Goal: Book appointment/travel/reservation

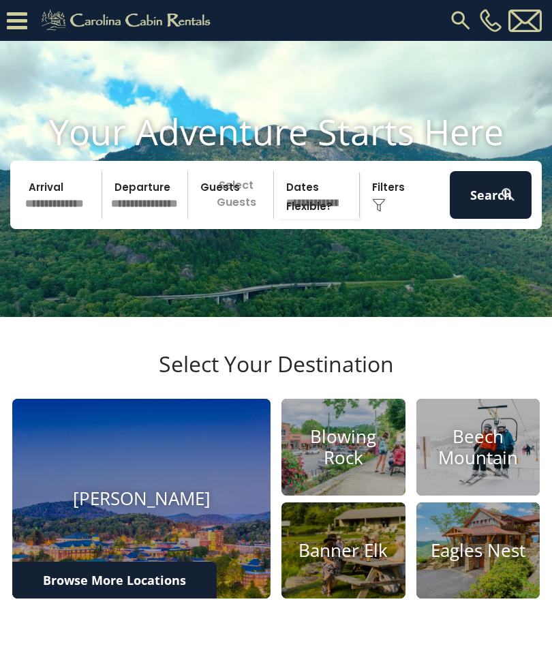
click at [42, 214] on input "text" at bounding box center [61, 195] width 82 height 48
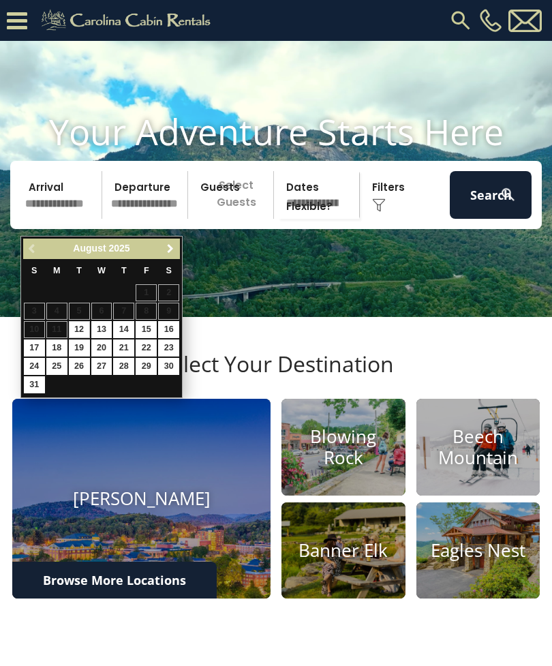
click at [173, 249] on span "Next" at bounding box center [170, 248] width 11 height 11
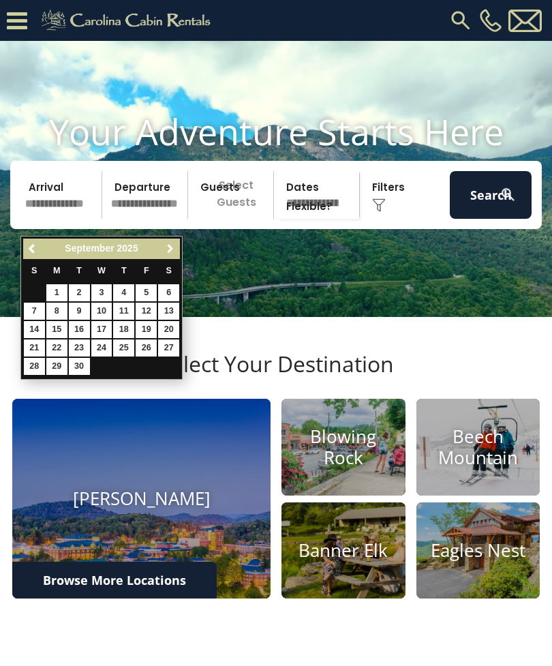
click at [173, 247] on span "Next" at bounding box center [170, 248] width 11 height 11
click at [171, 252] on span "Next" at bounding box center [170, 248] width 11 height 11
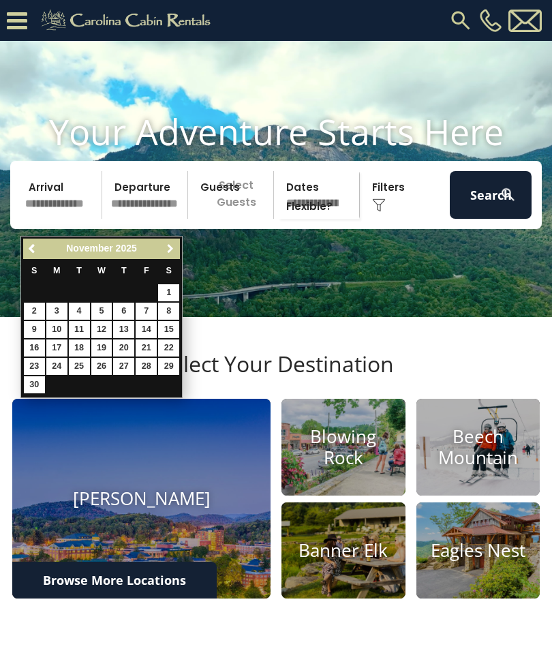
click at [174, 243] on span "Next" at bounding box center [170, 248] width 11 height 11
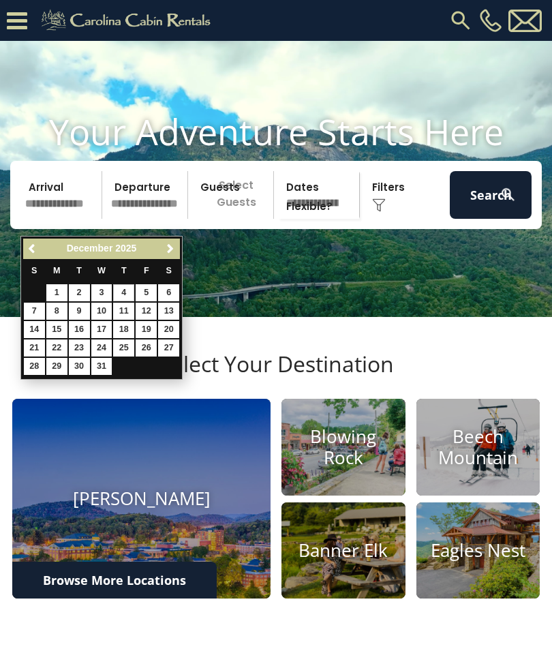
click at [132, 294] on link "4" at bounding box center [123, 292] width 21 height 17
type input "*******"
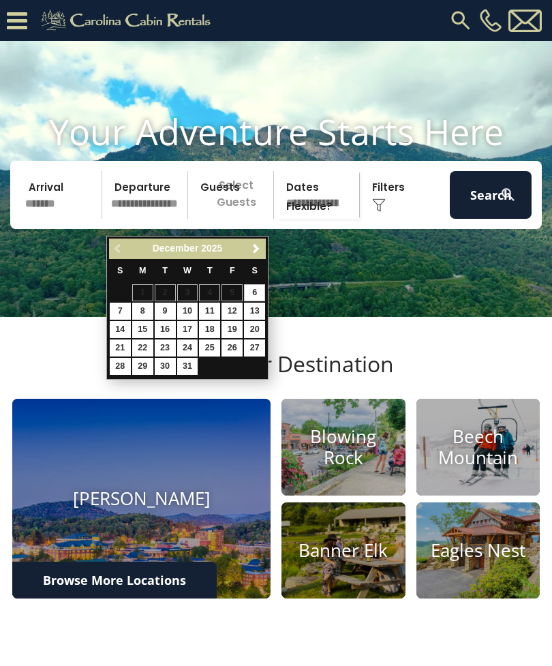
click at [121, 303] on link "7" at bounding box center [120, 311] width 21 height 17
type input "*******"
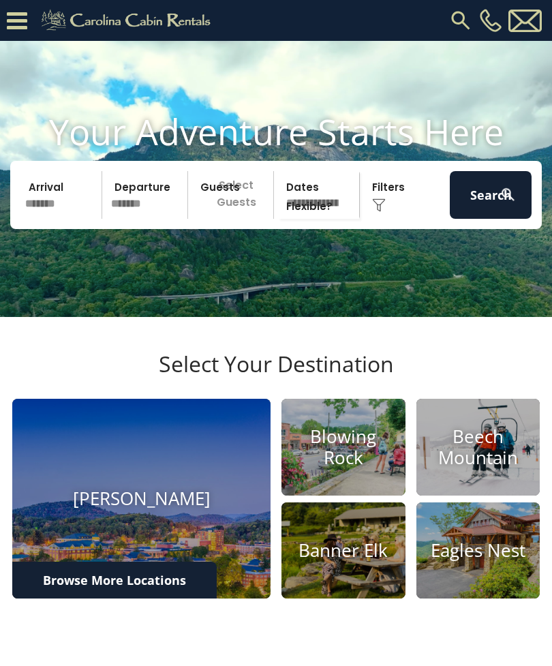
click at [229, 202] on p "Select Guests" at bounding box center [232, 195] width 81 height 48
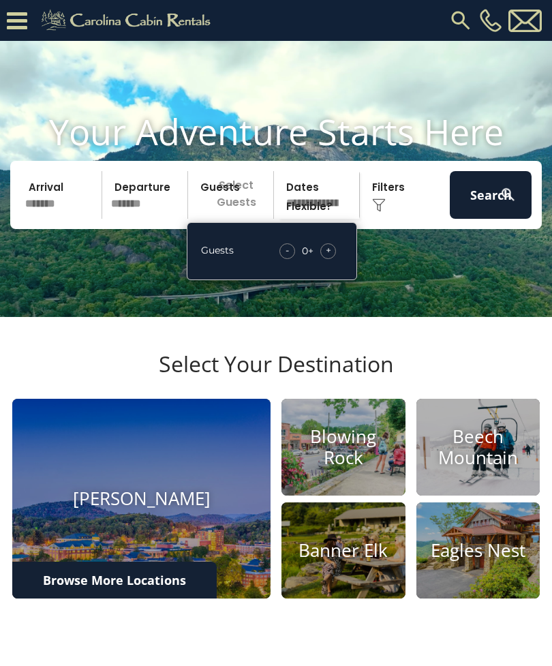
click at [327, 257] on span "+" at bounding box center [328, 250] width 5 height 14
click at [335, 259] on div "+" at bounding box center [328, 251] width 16 height 16
click at [333, 259] on div "+" at bounding box center [328, 251] width 16 height 16
click at [328, 257] on span "+" at bounding box center [328, 250] width 5 height 14
click at [327, 257] on span "+" at bounding box center [328, 250] width 5 height 14
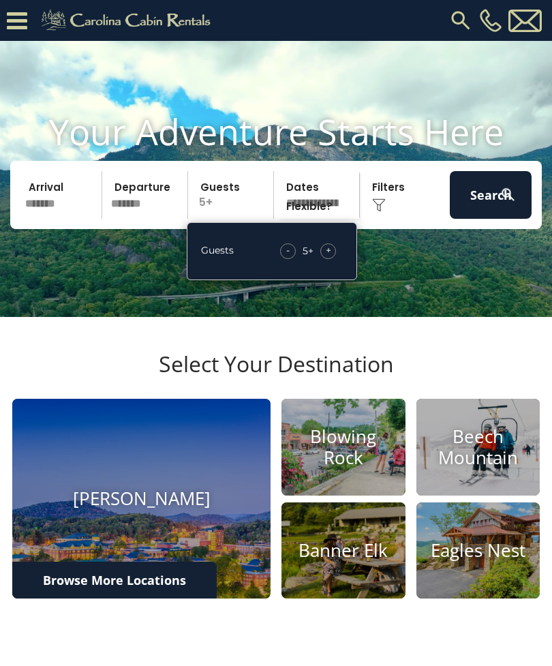
click at [325, 259] on div "+" at bounding box center [328, 251] width 16 height 16
click at [326, 257] on span "+" at bounding box center [328, 250] width 5 height 14
click at [324, 259] on div "+" at bounding box center [328, 251] width 16 height 16
click at [329, 257] on span "+" at bounding box center [328, 250] width 5 height 14
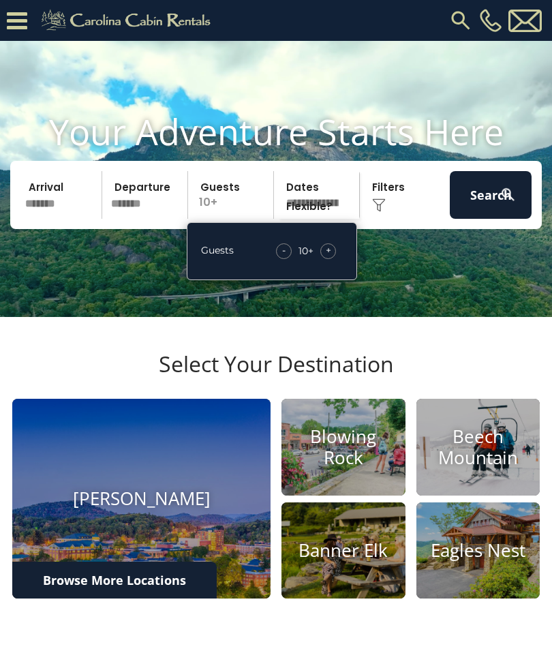
click at [331, 259] on div "+" at bounding box center [328, 251] width 16 height 16
click at [329, 257] on span "+" at bounding box center [328, 250] width 5 height 14
click at [328, 257] on span "+" at bounding box center [328, 250] width 5 height 14
click at [331, 257] on span "+" at bounding box center [328, 250] width 5 height 14
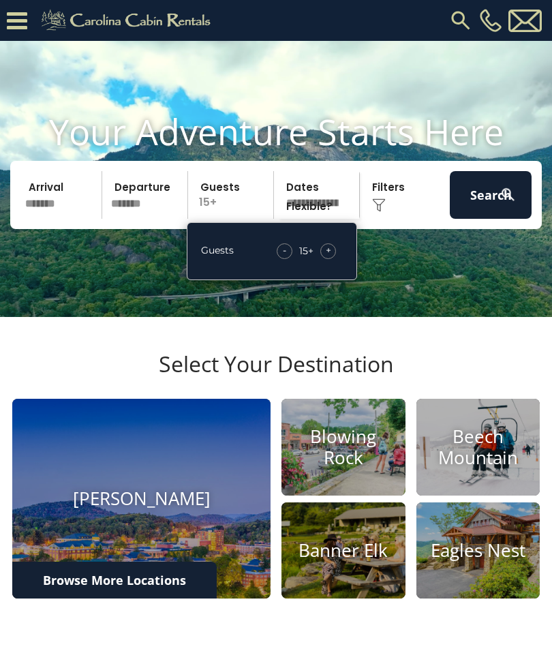
click at [331, 259] on div "+" at bounding box center [328, 251] width 16 height 16
click at [502, 203] on img at bounding box center [508, 194] width 17 height 17
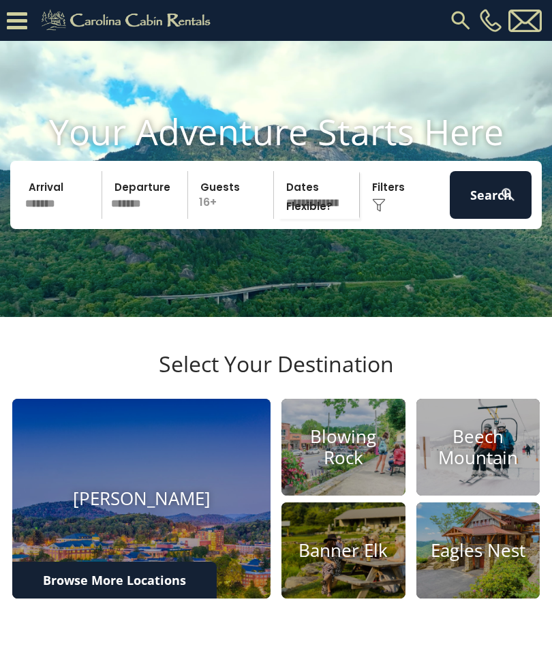
click at [482, 190] on button "Search" at bounding box center [491, 195] width 82 height 48
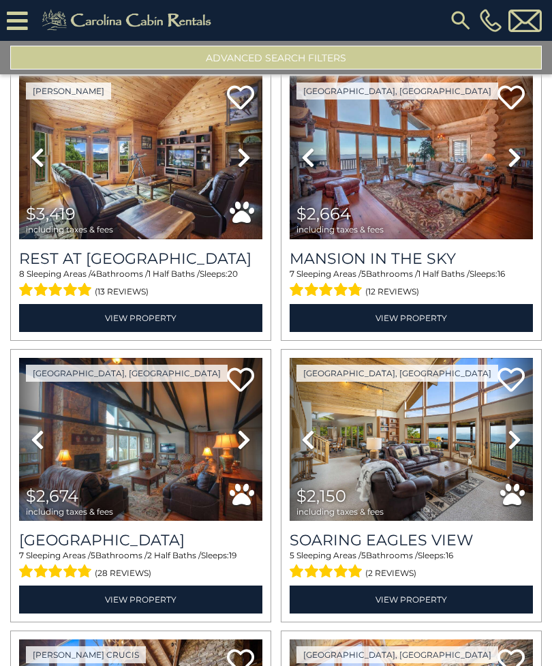
scroll to position [336, 0]
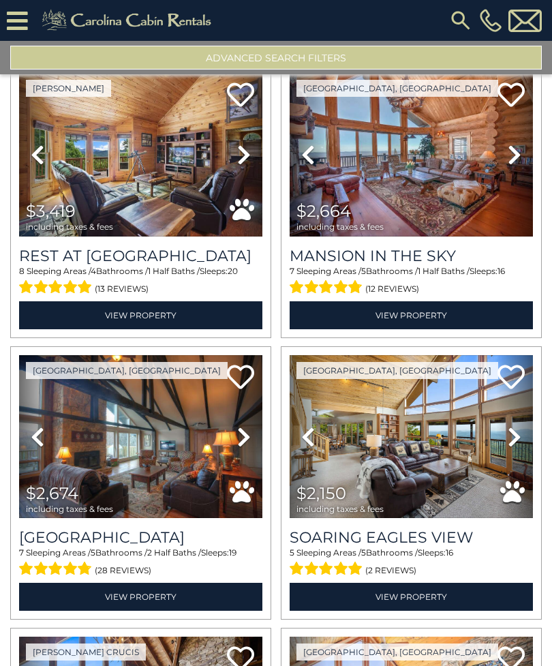
click at [143, 448] on img at bounding box center [140, 436] width 243 height 163
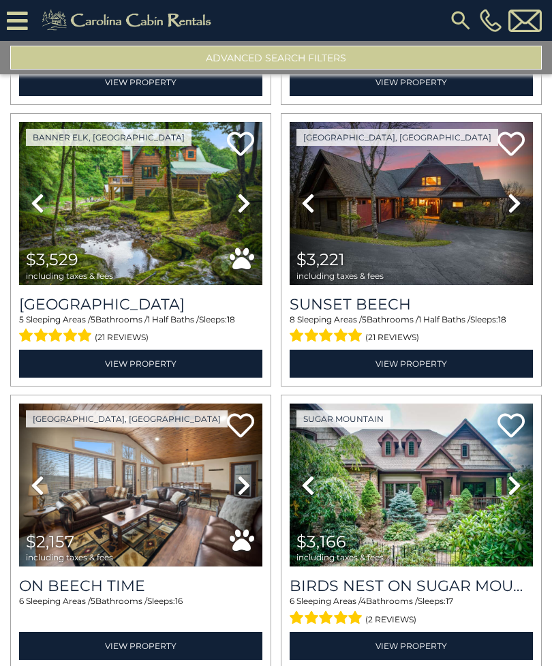
scroll to position [2260, 0]
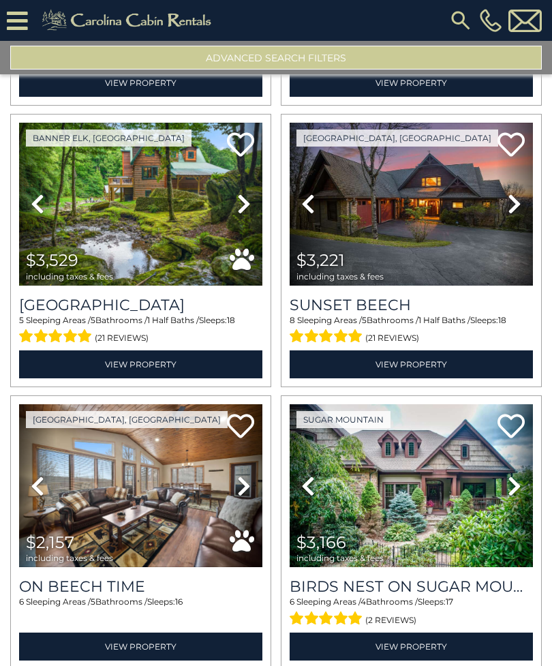
click at [161, 493] on img at bounding box center [140, 485] width 243 height 163
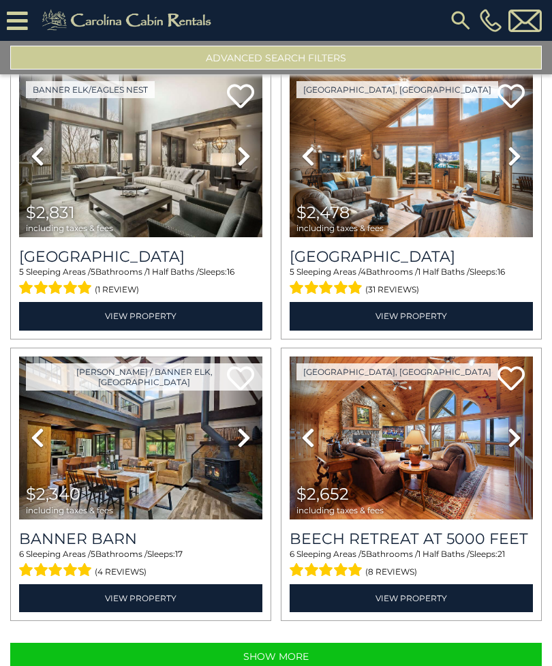
scroll to position [3718, 0]
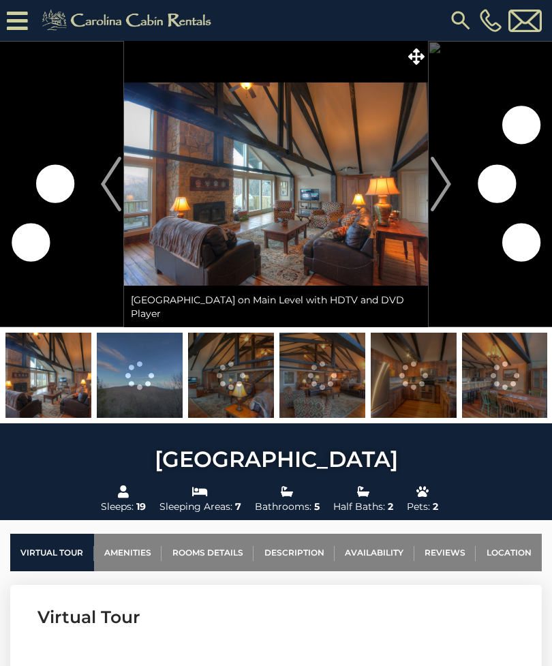
click at [436, 199] on img "Next" at bounding box center [441, 184] width 20 height 55
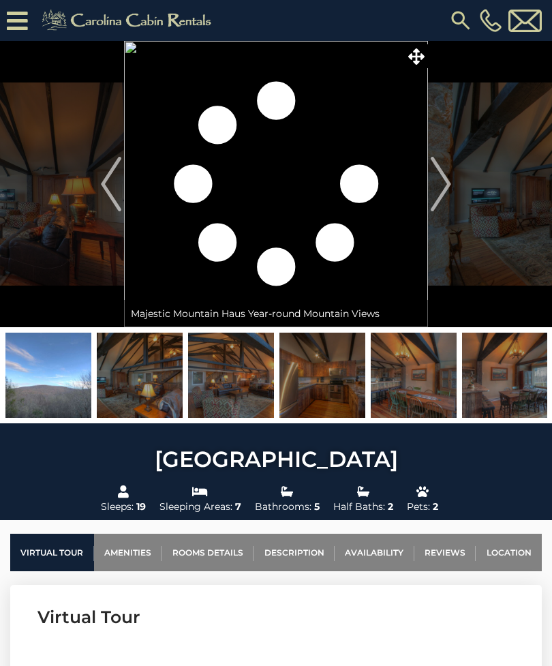
click at [365, 215] on img at bounding box center [276, 184] width 304 height 286
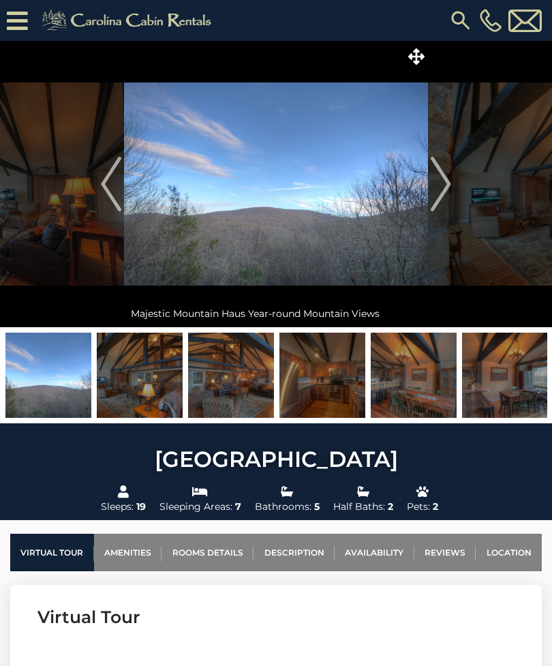
click at [452, 193] on button "Next" at bounding box center [441, 184] width 26 height 286
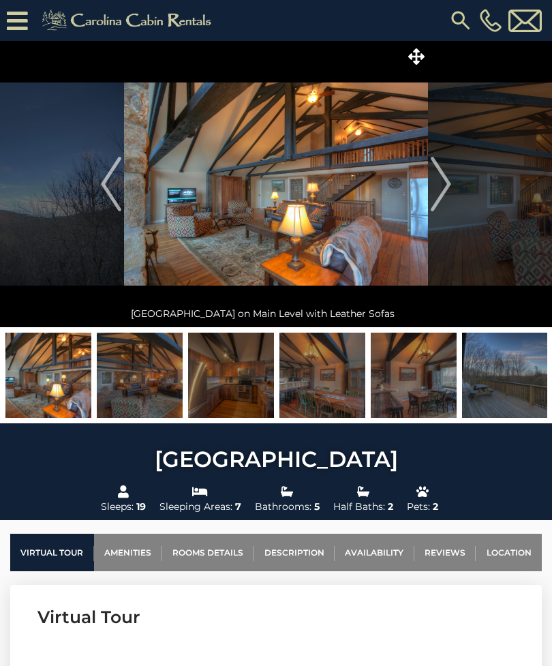
click at [436, 184] on img "Next" at bounding box center [441, 184] width 20 height 55
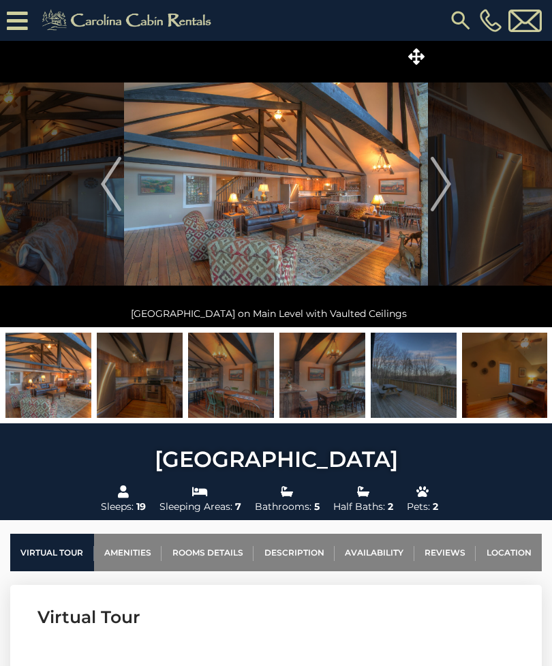
click at [447, 184] on img "Next" at bounding box center [441, 184] width 20 height 55
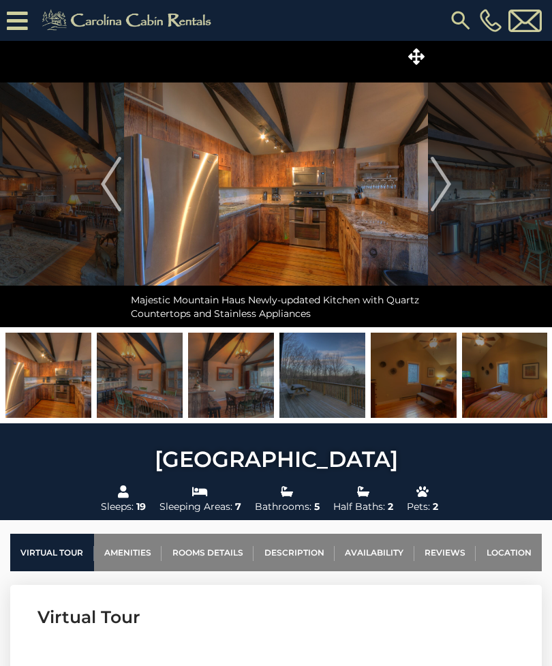
click at [441, 185] on img "Next" at bounding box center [441, 184] width 20 height 55
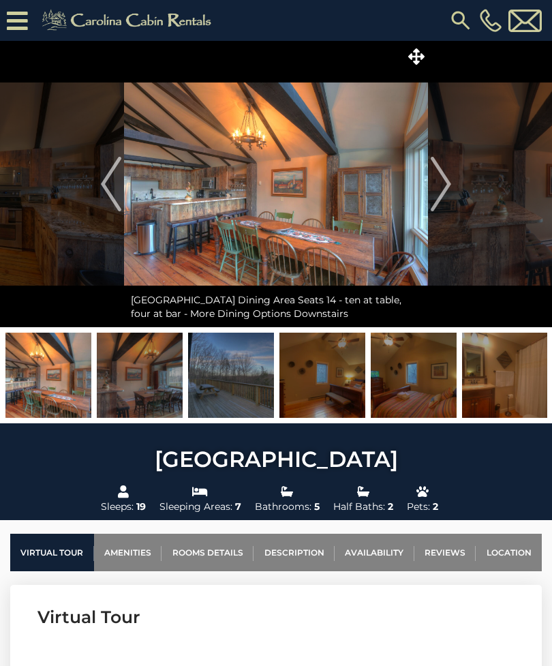
click at [447, 185] on img "Next" at bounding box center [441, 184] width 20 height 55
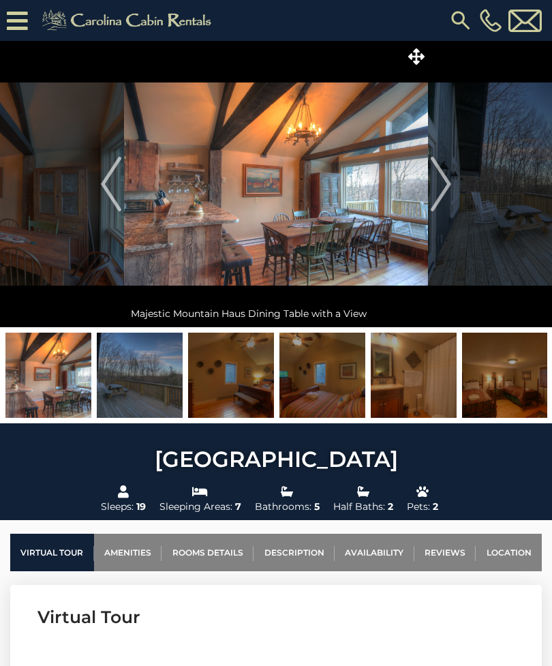
click at [447, 201] on img "Next" at bounding box center [441, 184] width 20 height 55
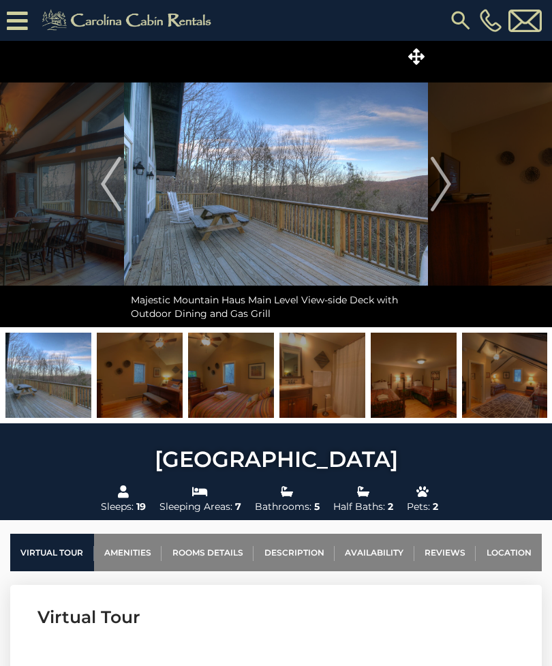
click at [434, 203] on img "Next" at bounding box center [441, 184] width 20 height 55
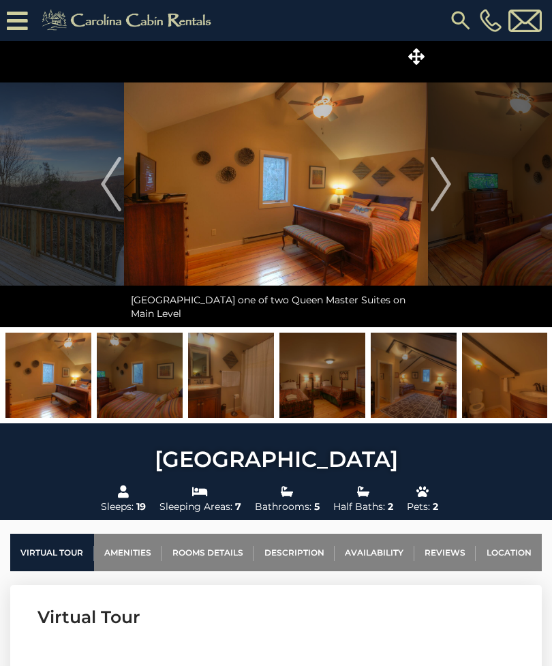
click at [450, 196] on img "Next" at bounding box center [441, 184] width 20 height 55
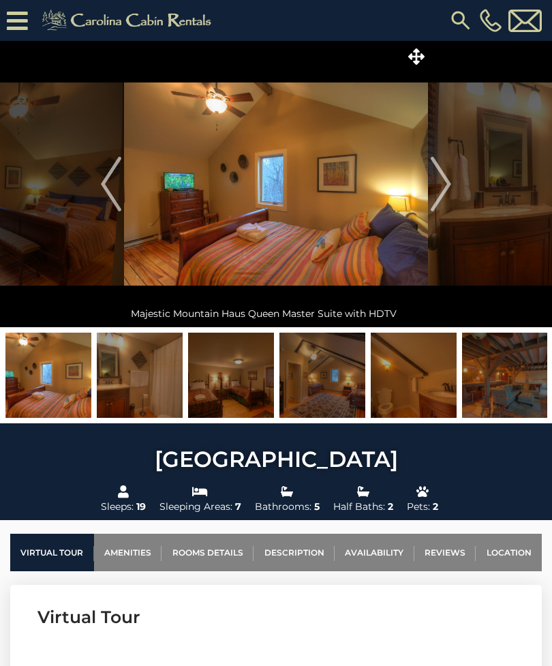
click at [439, 197] on img "Next" at bounding box center [441, 184] width 20 height 55
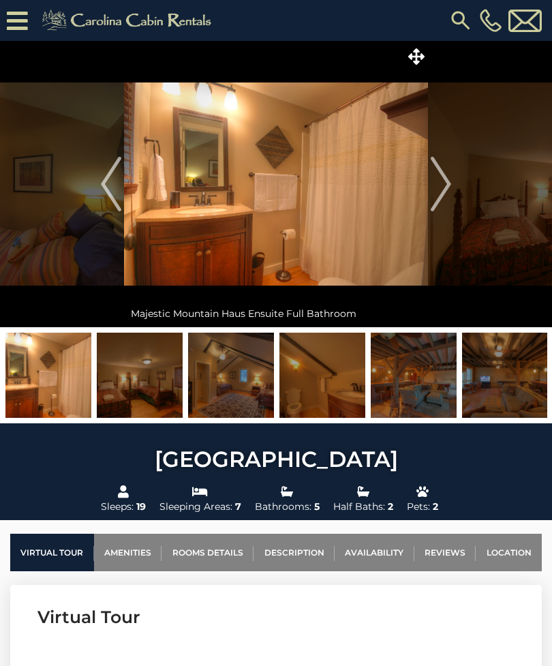
click at [439, 196] on img "Next" at bounding box center [441, 184] width 20 height 55
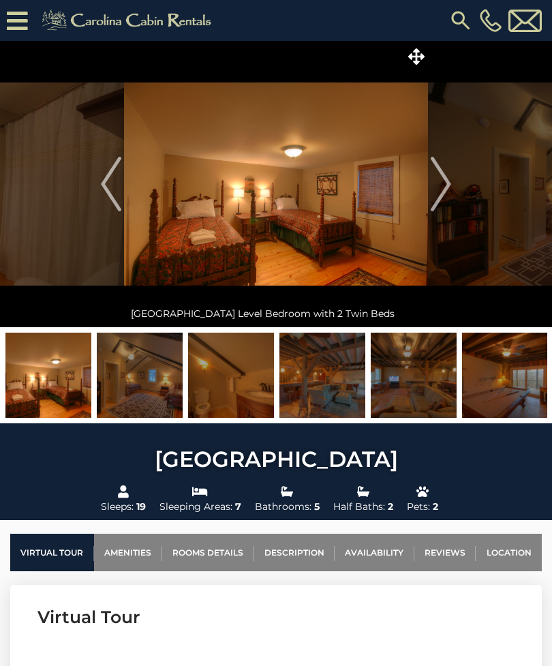
click at [443, 202] on img "Next" at bounding box center [441, 184] width 20 height 55
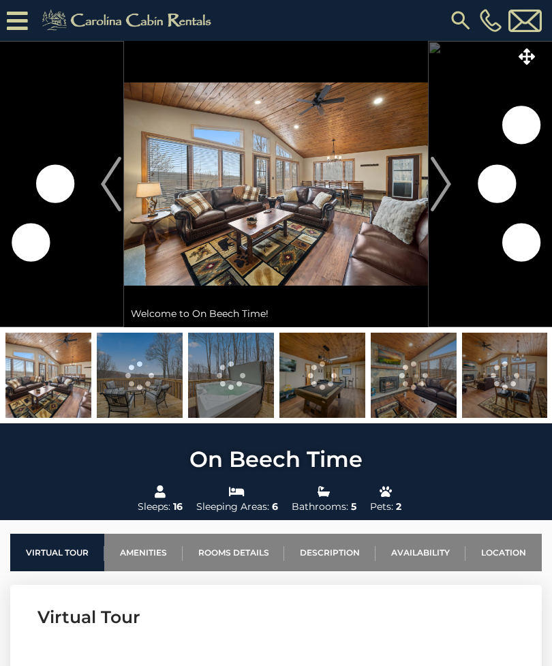
click at [431, 196] on img "Next" at bounding box center [441, 184] width 20 height 55
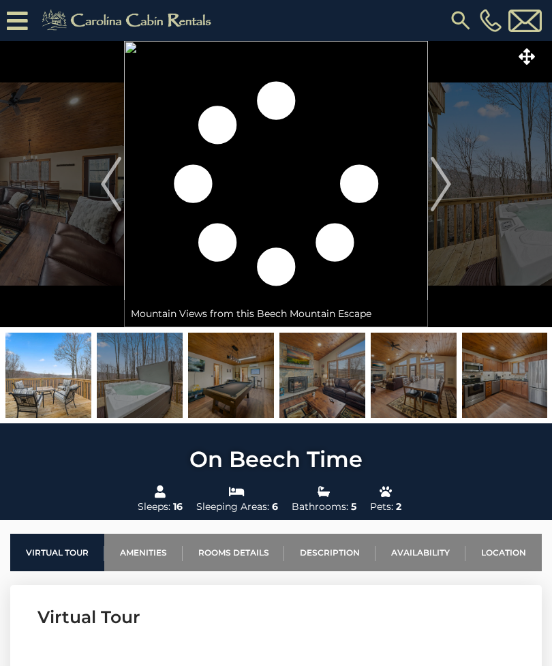
click at [446, 189] on img "Next" at bounding box center [441, 184] width 20 height 55
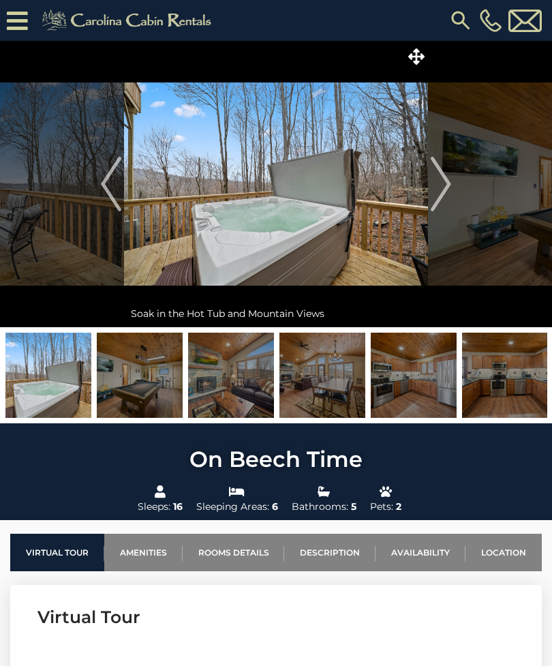
click at [443, 181] on img "Next" at bounding box center [441, 184] width 20 height 55
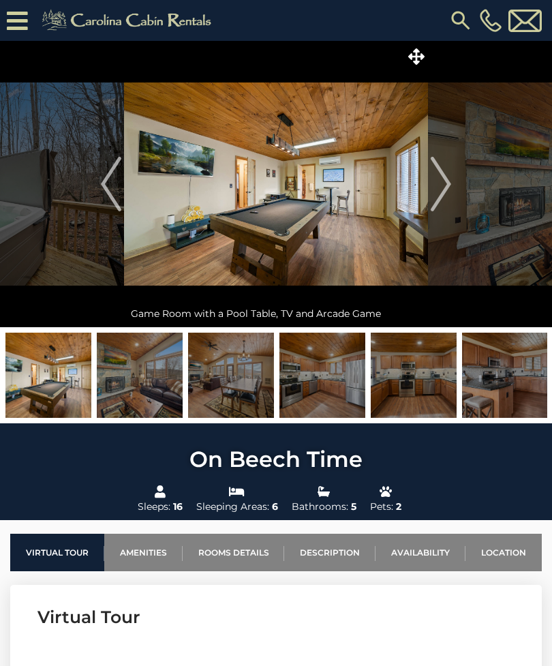
click at [434, 188] on img "Next" at bounding box center [441, 184] width 20 height 55
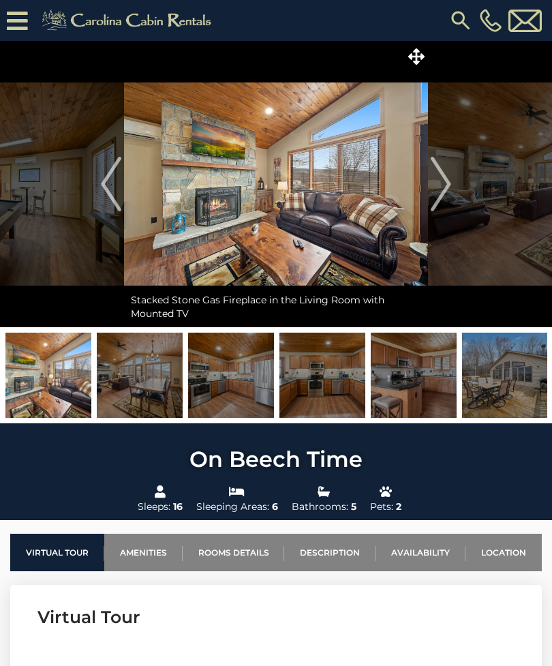
click at [445, 185] on img "Next" at bounding box center [441, 184] width 20 height 55
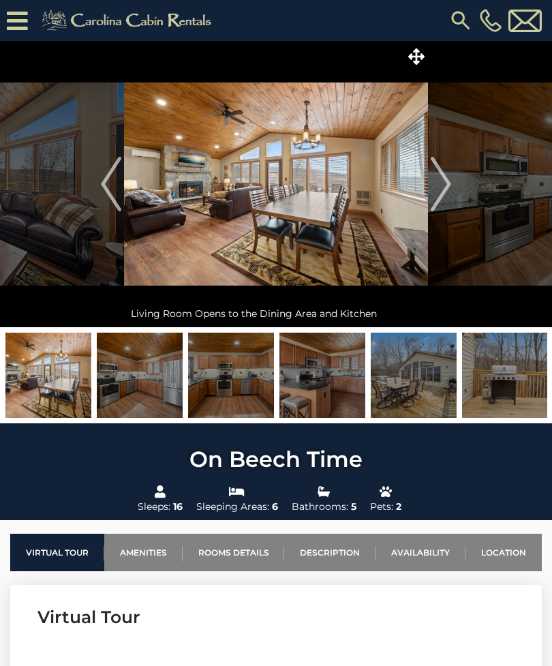
click at [446, 186] on img "Next" at bounding box center [441, 184] width 20 height 55
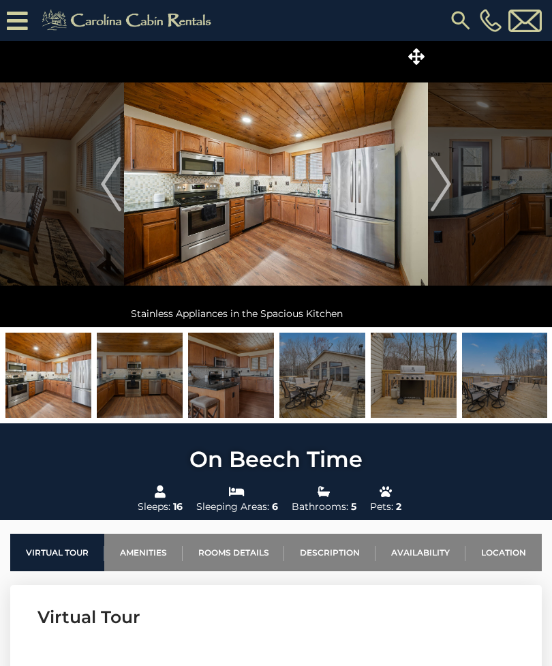
click at [451, 181] on img "Next" at bounding box center [441, 184] width 20 height 55
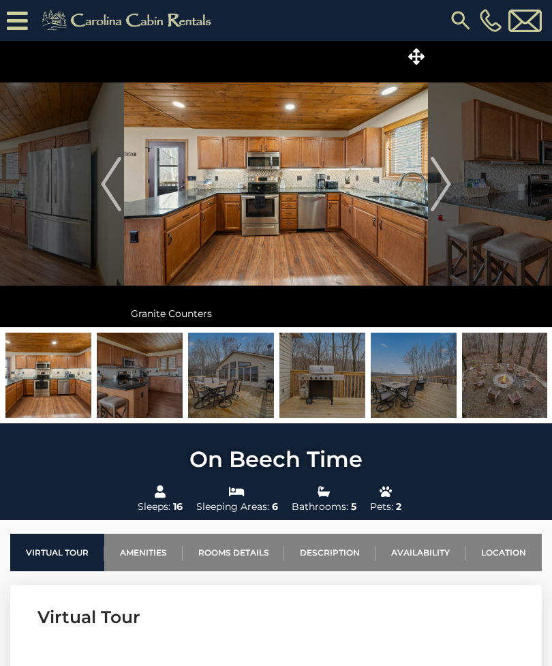
click at [444, 187] on img "Next" at bounding box center [441, 184] width 20 height 55
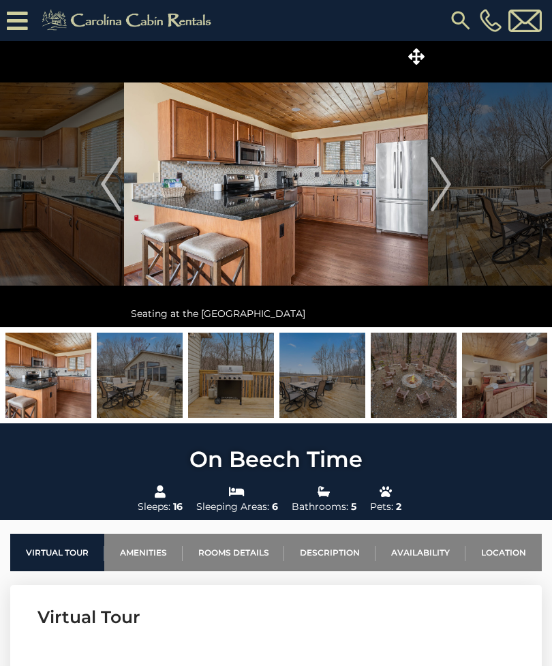
click at [446, 185] on img "Next" at bounding box center [441, 184] width 20 height 55
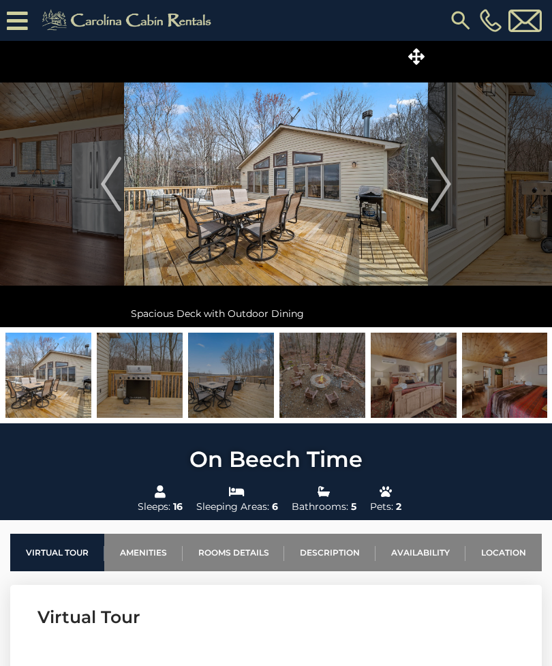
click at [447, 182] on img "Next" at bounding box center [441, 184] width 20 height 55
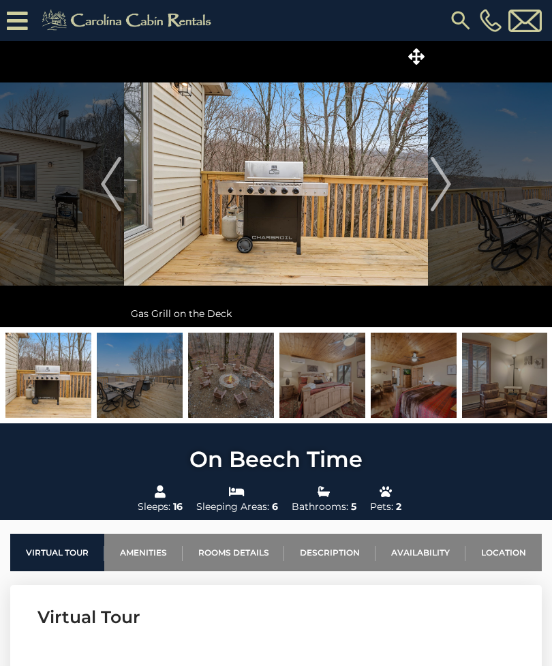
click at [443, 181] on img "Next" at bounding box center [441, 184] width 20 height 55
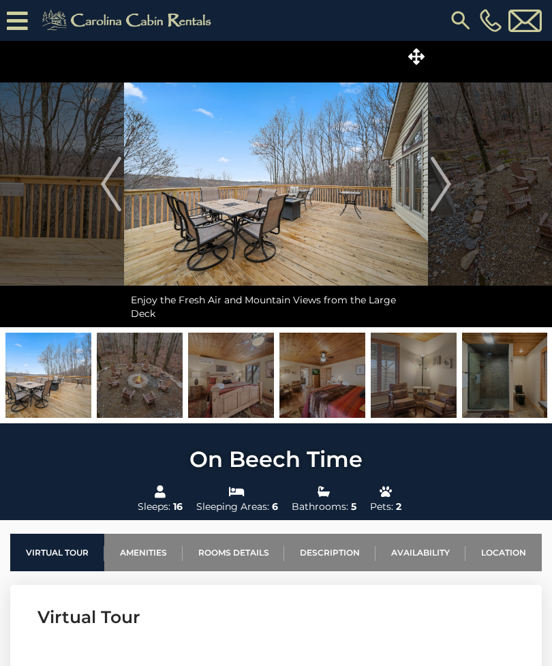
click at [443, 181] on img "Next" at bounding box center [441, 184] width 20 height 55
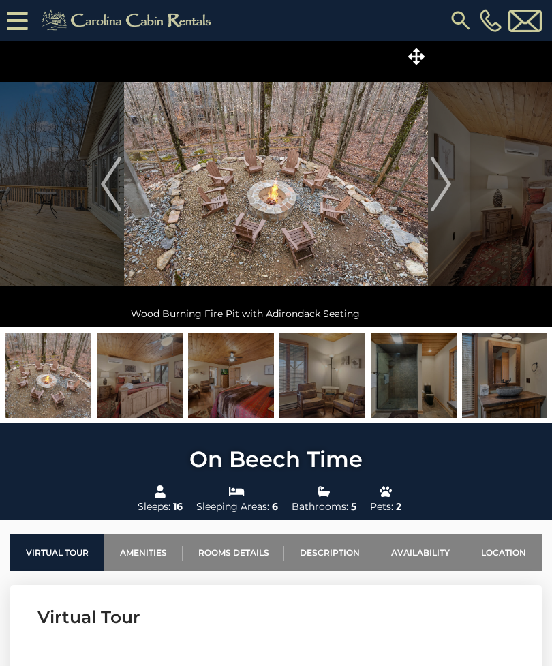
click at [445, 183] on img "Next" at bounding box center [441, 184] width 20 height 55
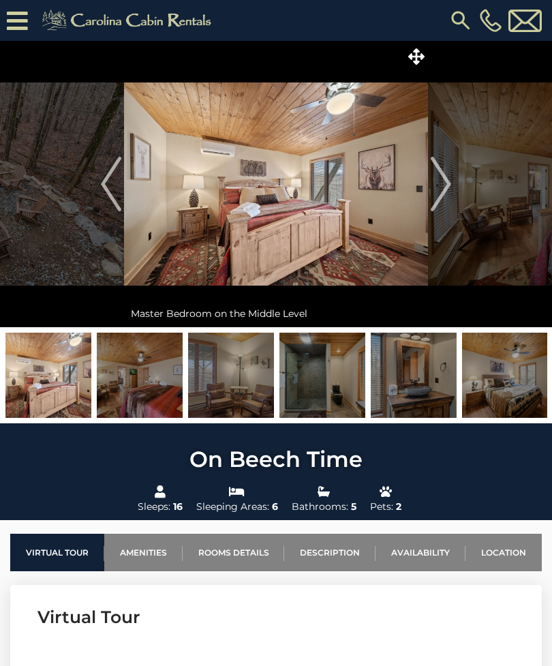
click at [450, 177] on img "Next" at bounding box center [441, 184] width 20 height 55
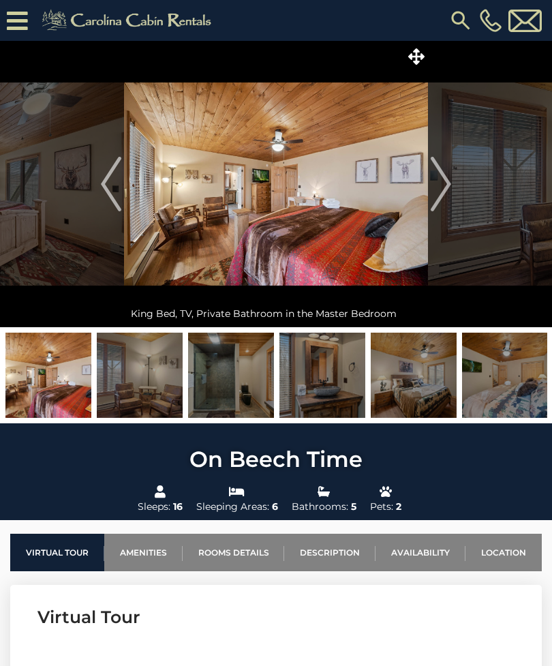
click at [443, 183] on img "Next" at bounding box center [441, 184] width 20 height 55
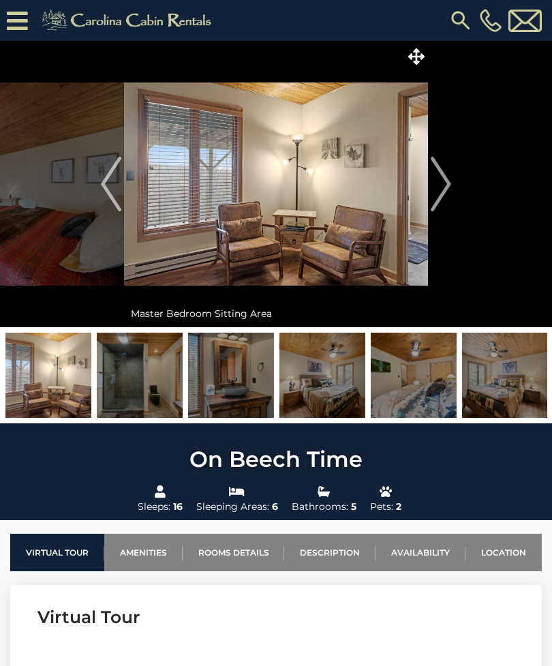
click at [445, 185] on img "Next" at bounding box center [441, 184] width 20 height 55
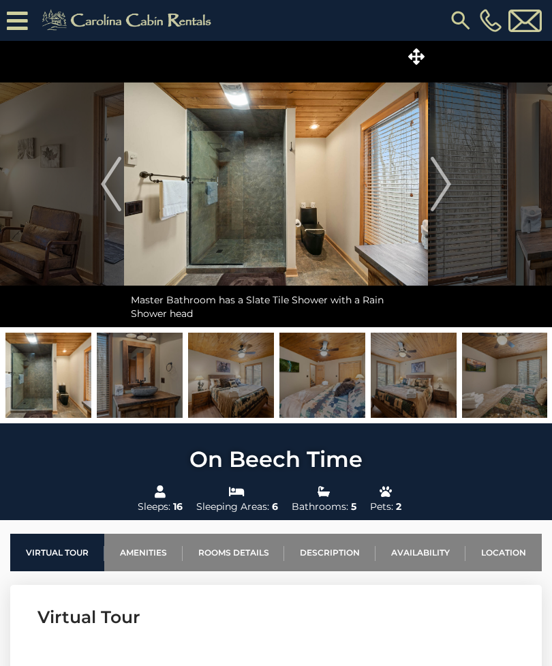
click at [430, 190] on button "Next" at bounding box center [441, 184] width 26 height 286
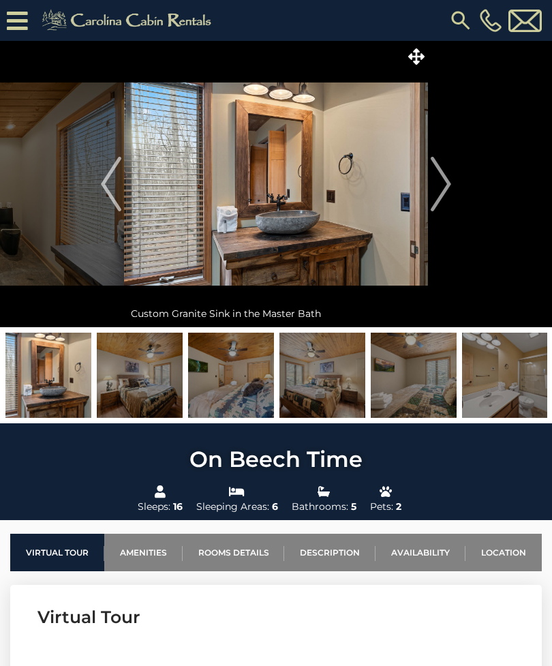
click at [438, 175] on img "Next" at bounding box center [441, 184] width 20 height 55
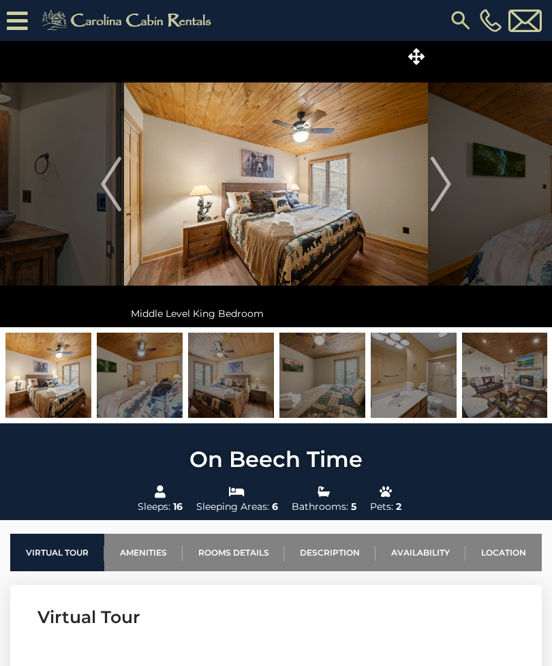
click at [434, 178] on img "Next" at bounding box center [441, 184] width 20 height 55
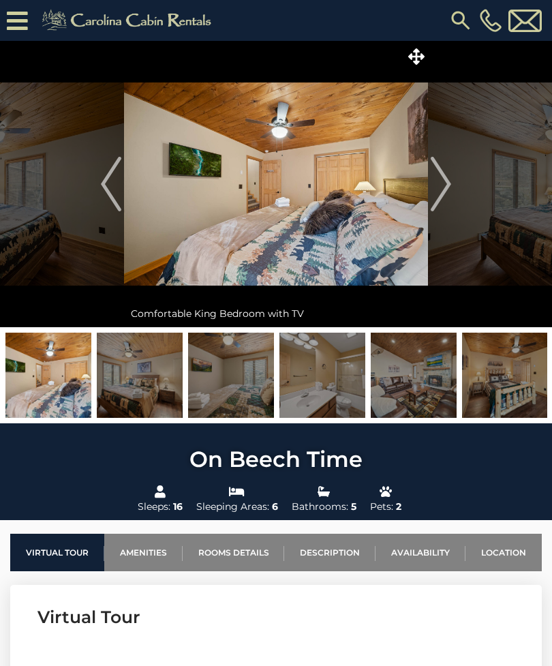
click at [442, 173] on img "Next" at bounding box center [441, 184] width 20 height 55
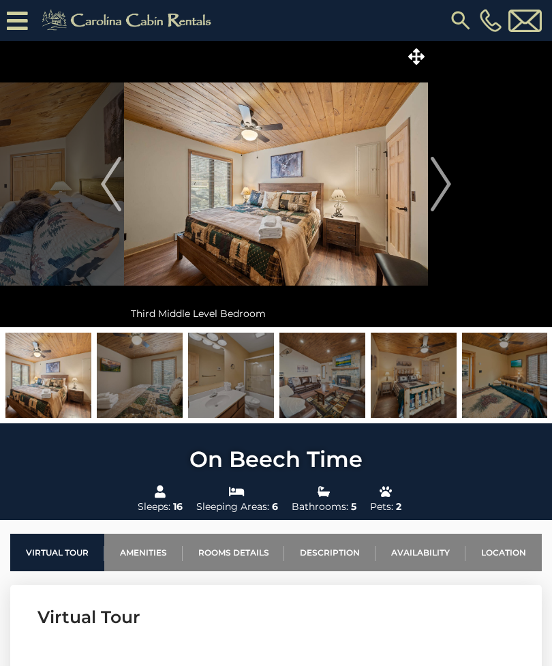
click at [439, 173] on img "Next" at bounding box center [441, 184] width 20 height 55
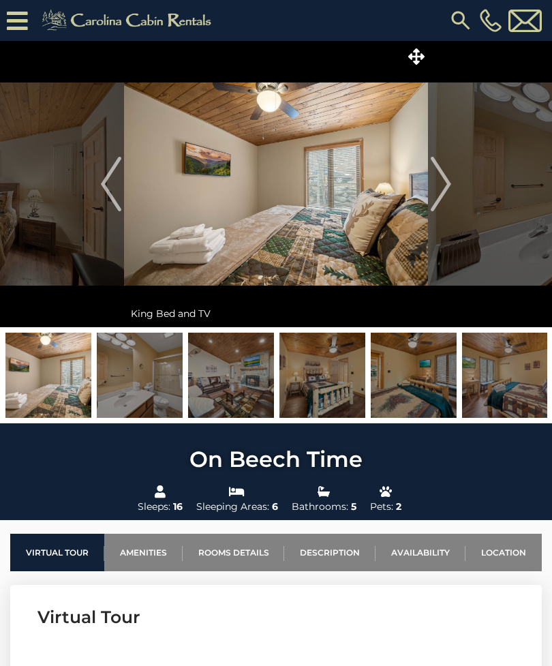
click at [445, 168] on img "Next" at bounding box center [441, 184] width 20 height 55
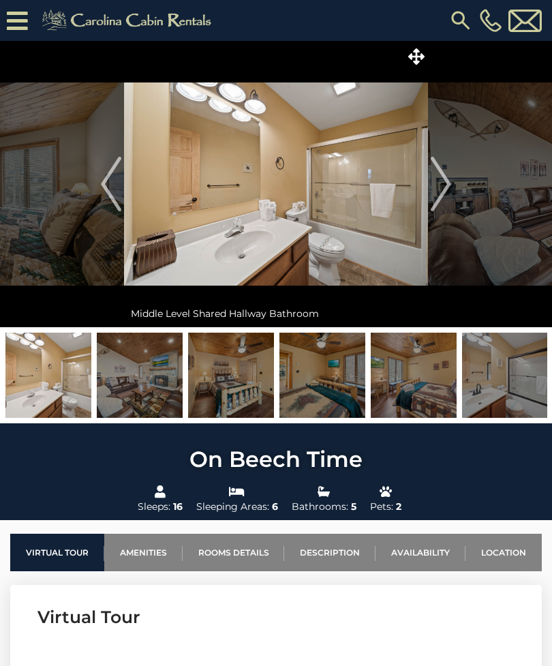
click at [445, 169] on img "Next" at bounding box center [441, 184] width 20 height 55
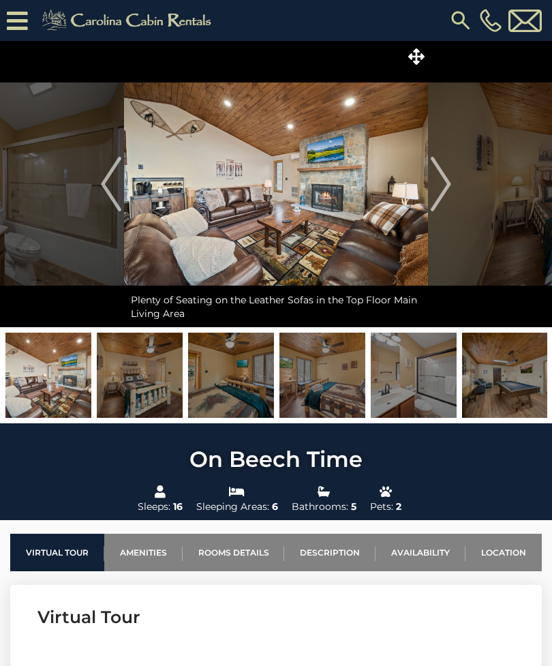
click at [443, 169] on img "Next" at bounding box center [441, 184] width 20 height 55
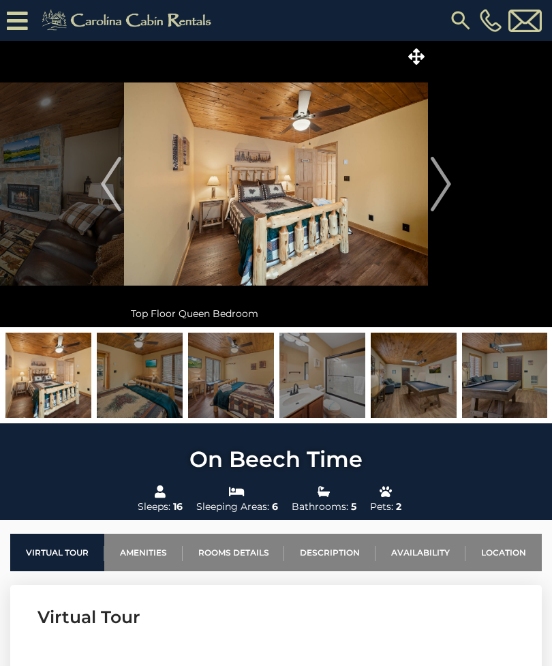
click at [442, 170] on img "Next" at bounding box center [441, 184] width 20 height 55
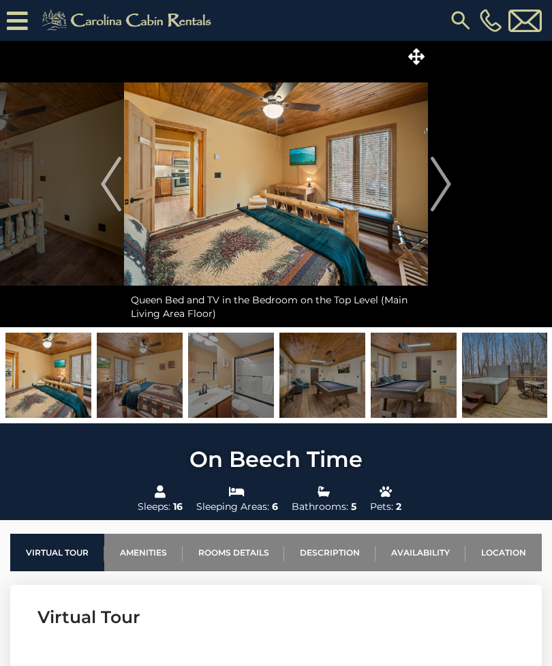
click at [444, 170] on img "Next" at bounding box center [441, 184] width 20 height 55
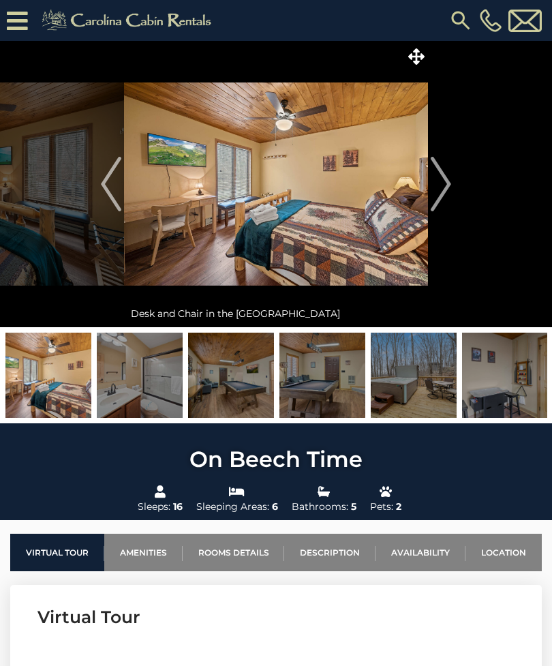
click at [443, 170] on img "Next" at bounding box center [441, 184] width 20 height 55
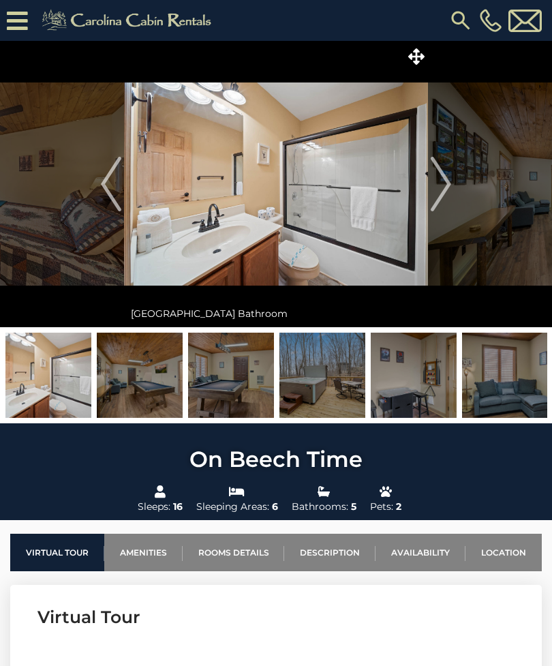
click at [443, 168] on img "Next" at bounding box center [441, 184] width 20 height 55
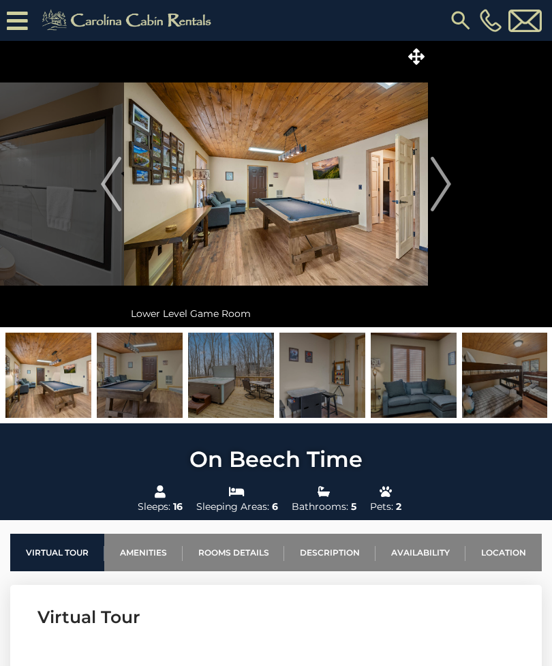
click at [442, 168] on img "Next" at bounding box center [441, 184] width 20 height 55
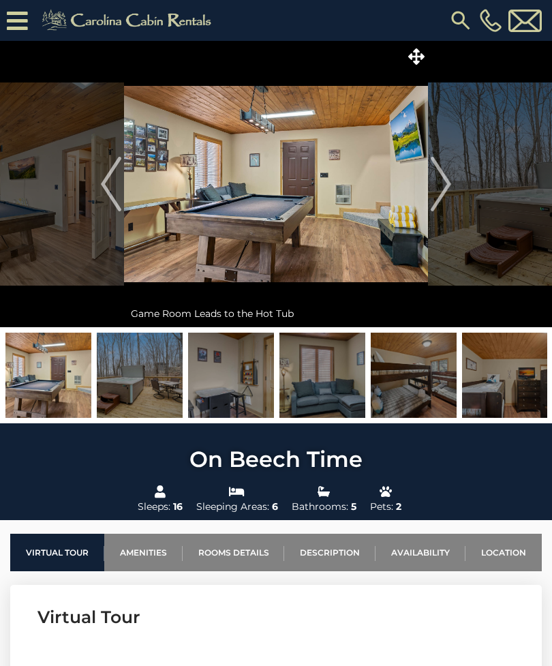
click at [439, 172] on img "Next" at bounding box center [441, 184] width 20 height 55
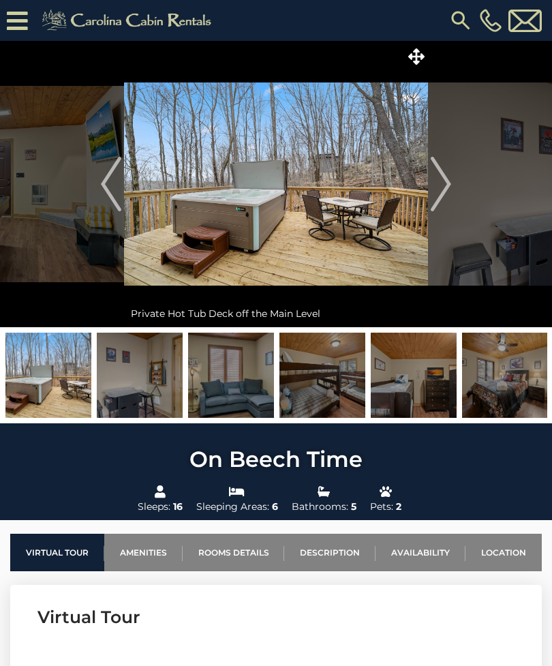
click at [446, 165] on img "Next" at bounding box center [441, 184] width 20 height 55
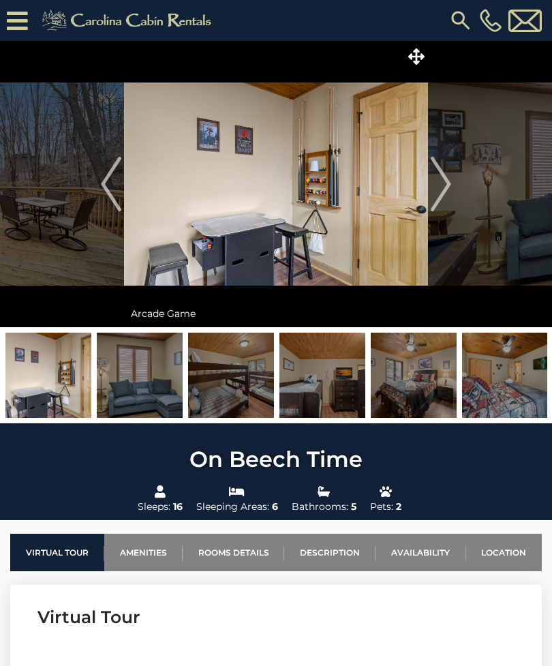
click at [452, 158] on button "Next" at bounding box center [441, 184] width 26 height 286
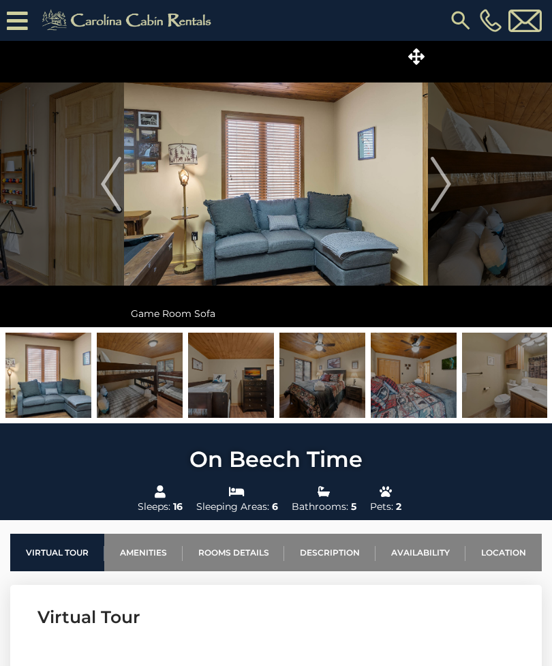
click at [437, 197] on img "Next" at bounding box center [441, 184] width 20 height 55
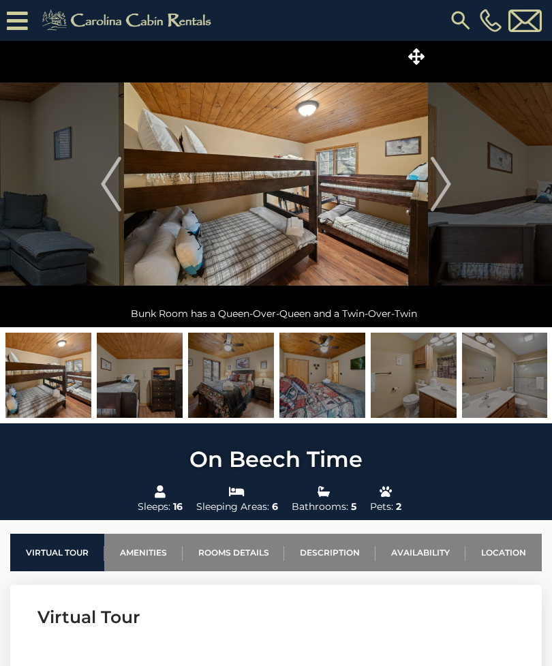
click at [428, 194] on img at bounding box center [276, 184] width 304 height 286
